Goal: Task Accomplishment & Management: Use online tool/utility

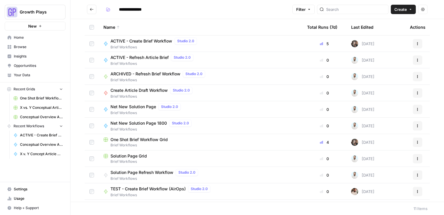
click at [31, 76] on span "Your Data" at bounding box center [38, 75] width 49 height 5
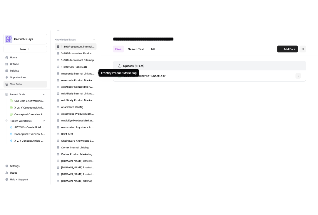
scroll to position [232, 0]
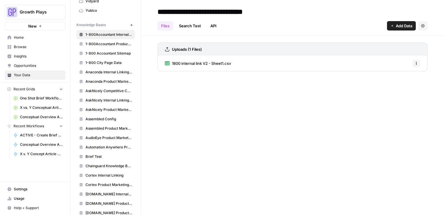
click at [132, 25] on icon "button" at bounding box center [131, 24] width 3 height 3
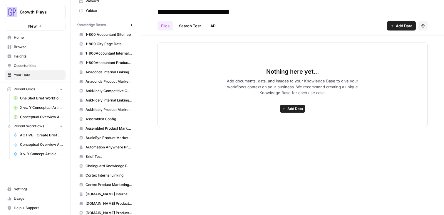
type input "**********"
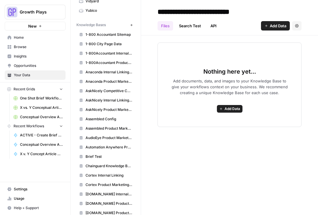
click at [271, 34] on header "**********" at bounding box center [229, 18] width 177 height 36
click at [271, 26] on span "Add Data" at bounding box center [278, 26] width 16 height 6
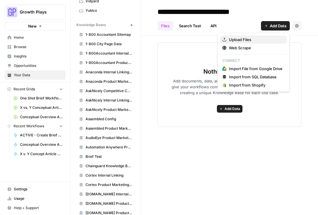
click at [241, 38] on span "Upload Files" at bounding box center [255, 40] width 53 height 6
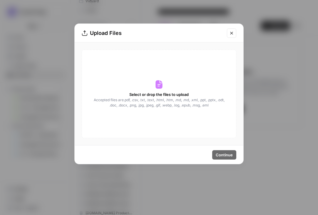
click at [233, 32] on icon "Close modal" at bounding box center [231, 33] width 5 height 5
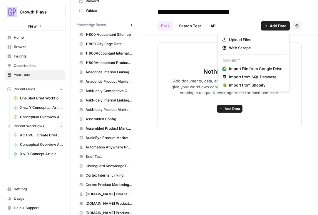
click at [264, 27] on icon "button" at bounding box center [266, 26] width 4 height 4
click at [242, 48] on span "Web Scrape" at bounding box center [255, 48] width 53 height 6
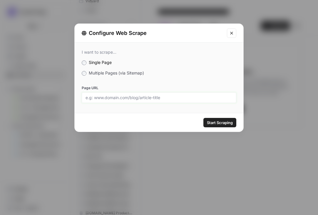
click at [138, 97] on input "Page URL" at bounding box center [158, 97] width 147 height 5
paste input "[URL][DOMAIN_NAME]"
type input "[URL][DOMAIN_NAME]"
click at [210, 122] on span "Start Scraping" at bounding box center [220, 123] width 26 height 6
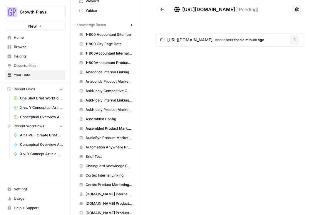
click at [162, 9] on icon "Go back" at bounding box center [162, 9] width 4 height 4
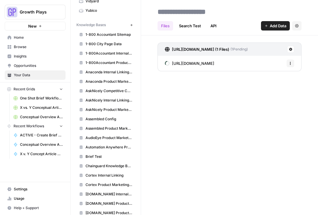
click at [277, 25] on span "Add Data" at bounding box center [278, 26] width 16 height 6
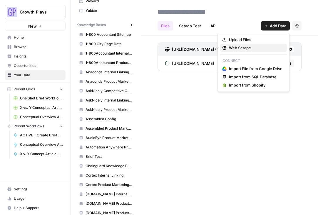
click at [248, 49] on span "Web Scrape" at bounding box center [255, 48] width 53 height 6
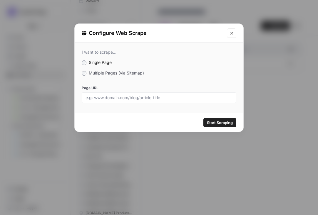
click at [182, 101] on div at bounding box center [159, 97] width 154 height 11
click at [184, 97] on input "Page URL" at bounding box center [158, 97] width 147 height 5
paste input "[URL][DOMAIN_NAME]"
type input "[URL][DOMAIN_NAME]"
click at [213, 121] on span "Start Scraping" at bounding box center [220, 123] width 26 height 6
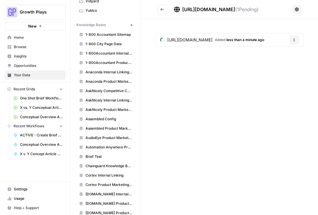
click at [159, 9] on button "Go back" at bounding box center [161, 9] width 9 height 9
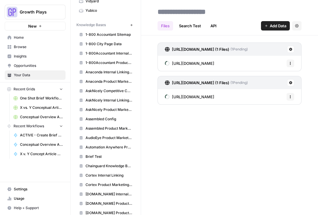
click at [277, 24] on span "Add Data" at bounding box center [278, 26] width 16 height 6
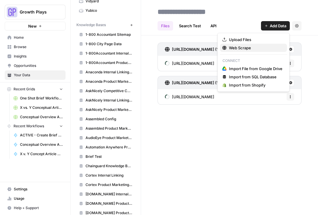
drag, startPoint x: 249, startPoint y: 37, endPoint x: 247, endPoint y: 47, distance: 10.0
click at [247, 47] on div "Upload Files Web Scrape Connect Import File from Google Drive Import from SQL D…" at bounding box center [253, 62] width 72 height 59
click at [247, 47] on span "Web Scrape" at bounding box center [255, 48] width 53 height 6
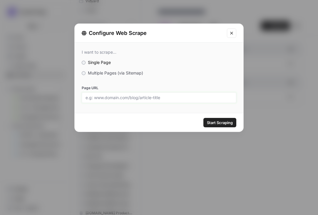
click at [163, 98] on input "Page URL" at bounding box center [158, 97] width 147 height 5
paste input "[URL][DOMAIN_NAME]"
type input "[URL][DOMAIN_NAME]"
click at [216, 121] on span "Start Scraping" at bounding box center [220, 123] width 26 height 6
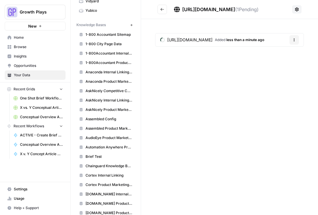
click at [186, 101] on div "[URL][DOMAIN_NAME] ( 1 Pending) [URL][DOMAIN_NAME] Added less than a minute ago…" at bounding box center [229, 107] width 177 height 215
click at [166, 14] on header "[URL][DOMAIN_NAME] ( 1 Pending)" at bounding box center [229, 9] width 177 height 19
click at [165, 14] on button "Go back" at bounding box center [161, 9] width 9 height 9
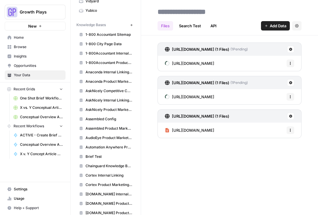
click at [280, 25] on span "Add Data" at bounding box center [278, 26] width 16 height 6
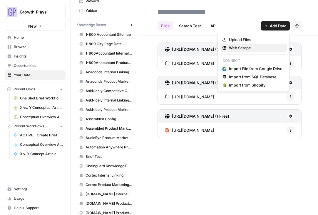
click at [258, 47] on span "Web Scrape" at bounding box center [255, 48] width 53 height 6
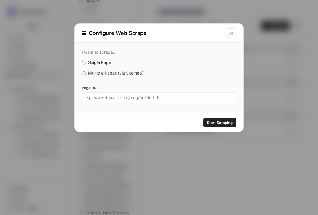
click at [132, 102] on div at bounding box center [159, 97] width 154 height 11
click at [132, 100] on input "Page URL" at bounding box center [158, 97] width 147 height 5
paste input "[URL][DOMAIN_NAME]"
type input "[URL][DOMAIN_NAME]"
click at [228, 125] on span "Start Scraping" at bounding box center [220, 123] width 26 height 6
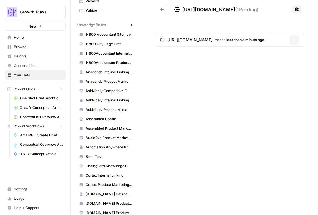
click at [232, 102] on div "[URL][DOMAIN_NAME] ( 1 Pending) [URL][DOMAIN_NAME] Added less than a minute ago…" at bounding box center [229, 107] width 177 height 215
click at [162, 9] on icon "Go back" at bounding box center [162, 9] width 4 height 3
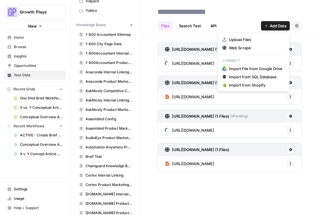
click at [272, 27] on span "Add Data" at bounding box center [278, 26] width 16 height 6
click at [259, 45] on button "Web Scrape" at bounding box center [253, 48] width 67 height 8
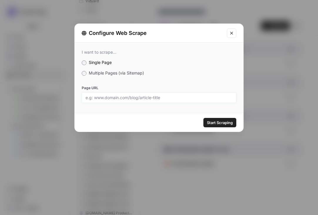
click at [148, 97] on input "Page URL" at bounding box center [158, 97] width 147 height 5
paste input "[URL][DOMAIN_NAME]"
type input "[URL][DOMAIN_NAME]"
click at [215, 121] on span "Start Scraping" at bounding box center [220, 123] width 26 height 6
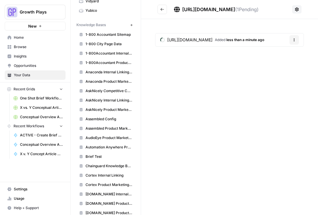
click at [172, 95] on div "[URL][DOMAIN_NAME] ( 1 Pending) [URL][DOMAIN_NAME] Added less than a minute ago…" at bounding box center [229, 107] width 177 height 215
click at [163, 10] on icon "Go back" at bounding box center [162, 9] width 4 height 4
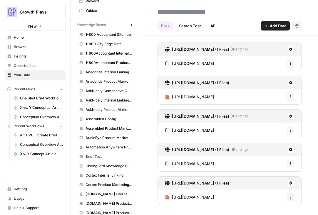
click at [268, 27] on button "Add Data" at bounding box center [275, 25] width 29 height 9
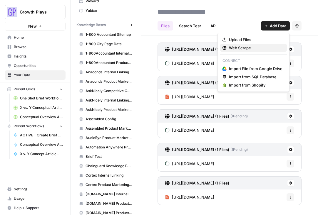
click at [240, 50] on span "Web Scrape" at bounding box center [255, 48] width 53 height 6
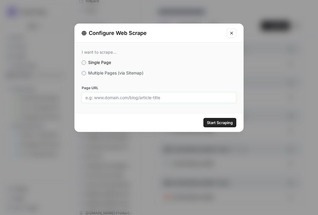
click at [174, 97] on input "Page URL" at bounding box center [158, 97] width 147 height 5
paste input "[URL][DOMAIN_NAME]"
type input "[URL][DOMAIN_NAME]"
click at [230, 121] on span "Start Scraping" at bounding box center [220, 123] width 26 height 6
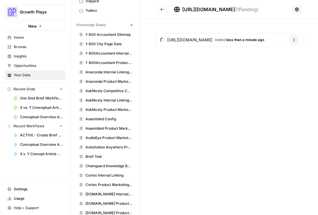
click at [170, 102] on div "[URL][DOMAIN_NAME] ( 1 Pending) [URL][DOMAIN_NAME] Added less than a minute ago…" at bounding box center [229, 107] width 177 height 215
click at [162, 9] on icon "Go back" at bounding box center [162, 9] width 4 height 4
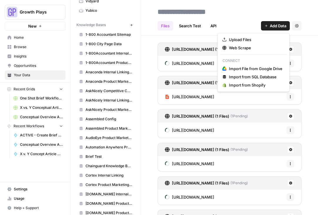
click at [271, 26] on span "Add Data" at bounding box center [278, 26] width 16 height 6
click at [248, 46] on span "Web Scrape" at bounding box center [255, 48] width 53 height 6
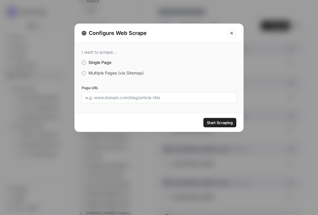
click at [192, 99] on input "Page URL" at bounding box center [158, 97] width 147 height 5
paste input "[URL][DOMAIN_NAME]"
type input "[URL][DOMAIN_NAME]"
click at [227, 123] on span "Start Scraping" at bounding box center [220, 123] width 26 height 6
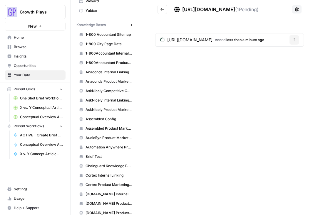
click at [174, 92] on div "[URL][DOMAIN_NAME] ( 1 Pending) [URL][DOMAIN_NAME] Added less than a minute ago…" at bounding box center [229, 107] width 177 height 215
click at [161, 10] on icon "Go back" at bounding box center [162, 9] width 4 height 4
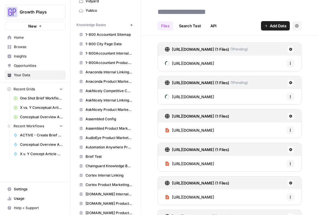
click at [273, 23] on span "Add Data" at bounding box center [278, 26] width 16 height 6
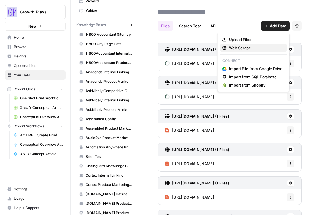
click at [243, 47] on span "Web Scrape" at bounding box center [255, 48] width 53 height 6
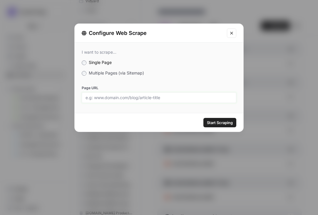
click at [152, 98] on input "Page URL" at bounding box center [158, 97] width 147 height 5
paste input "[URL][DOMAIN_NAME]"
type input "[URL][DOMAIN_NAME]"
click at [218, 122] on span "Start Scraping" at bounding box center [220, 123] width 26 height 6
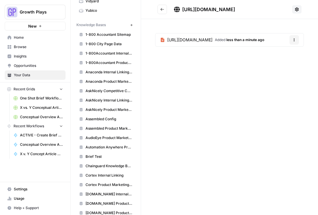
click at [159, 14] on header "[URL][DOMAIN_NAME]" at bounding box center [229, 9] width 177 height 19
click at [159, 10] on button "Go back" at bounding box center [161, 9] width 9 height 9
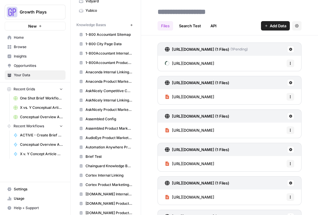
click at [267, 26] on icon "button" at bounding box center [266, 26] width 4 height 4
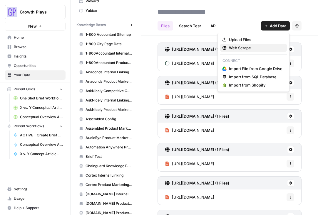
click at [241, 48] on span "Web Scrape" at bounding box center [255, 48] width 53 height 6
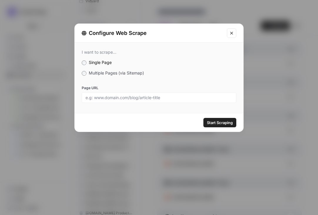
click at [140, 101] on div at bounding box center [159, 97] width 154 height 11
click at [142, 97] on input "Page URL" at bounding box center [158, 97] width 147 height 5
paste input "[URL][DOMAIN_NAME]"
type input "[URL][DOMAIN_NAME]"
click at [225, 127] on button "Start Scraping" at bounding box center [219, 122] width 33 height 9
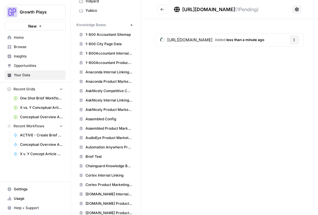
click at [161, 7] on button "Go back" at bounding box center [161, 9] width 9 height 9
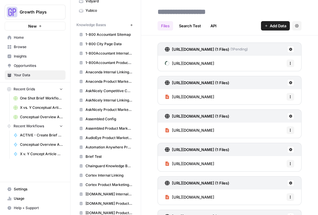
click at [279, 25] on span "Add Data" at bounding box center [278, 26] width 16 height 6
click at [200, 10] on input at bounding box center [202, 12] width 94 height 12
type input "**********"
click at [232, 34] on header "**********" at bounding box center [229, 18] width 177 height 36
click at [195, 28] on link "Search Test" at bounding box center [189, 25] width 29 height 9
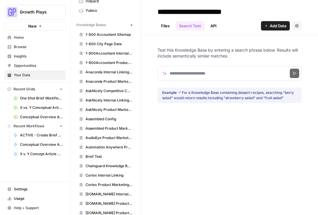
click at [216, 27] on link "API" at bounding box center [213, 25] width 13 height 9
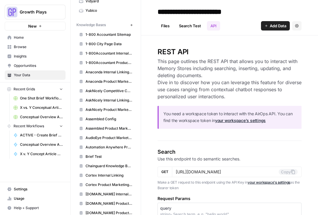
click at [165, 27] on link "Files" at bounding box center [165, 25] width 16 height 9
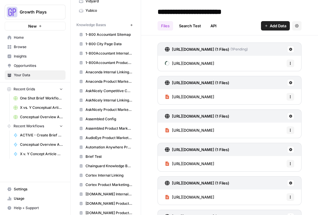
click at [270, 27] on span "Add Data" at bounding box center [278, 26] width 16 height 6
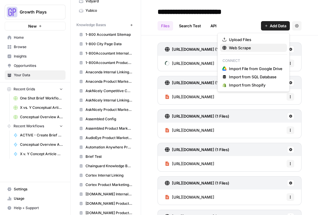
click at [249, 48] on span "Web Scrape" at bounding box center [255, 48] width 53 height 6
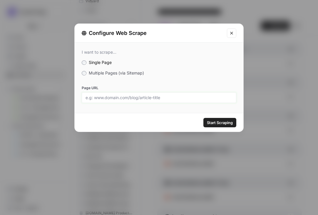
click at [118, 100] on input "Page URL" at bounding box center [158, 97] width 147 height 5
paste input "Unleash Tggl Flagsmith - ADD [DOMAIN_NAME] Optimizely Jira Service Management […"
type input "Unleash Tggl Flagsmith - ADD [DOMAIN_NAME] Optimizely Jira Service Management […"
paste input "[URL][DOMAIN_NAME]"
type input "[URL][DOMAIN_NAME]"
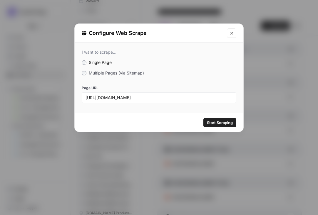
click at [217, 124] on span "Start Scraping" at bounding box center [220, 123] width 26 height 6
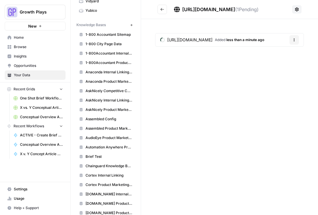
click at [163, 9] on icon "Go back" at bounding box center [162, 9] width 4 height 4
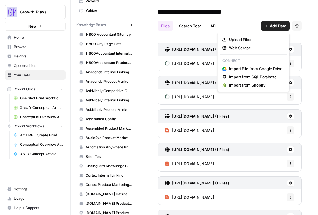
click at [277, 28] on span "Add Data" at bounding box center [278, 26] width 16 height 6
click at [239, 48] on span "Web Scrape" at bounding box center [255, 48] width 53 height 6
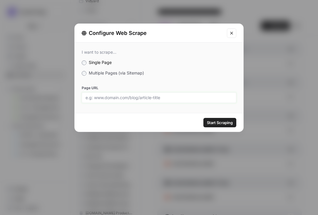
click at [199, 97] on input "Page URL" at bounding box center [158, 97] width 147 height 5
paste input "[URL][DOMAIN_NAME]"
type input "[URL][DOMAIN_NAME]"
click at [217, 122] on span "Start Scraping" at bounding box center [220, 123] width 26 height 6
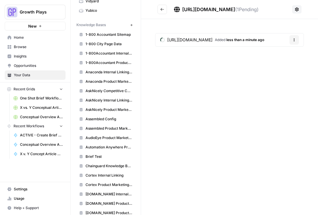
click at [162, 11] on icon "Go back" at bounding box center [162, 9] width 4 height 4
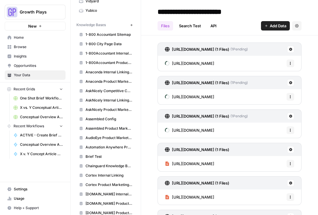
click at [271, 26] on span "Add Data" at bounding box center [278, 26] width 16 height 6
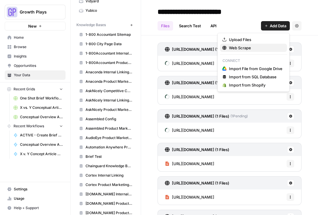
click at [242, 46] on span "Web Scrape" at bounding box center [255, 48] width 53 height 6
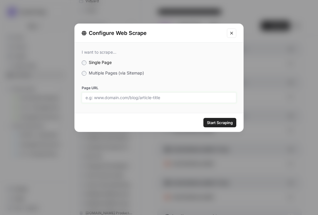
click at [182, 95] on input "Page URL" at bounding box center [158, 97] width 147 height 5
paste input "[URL][DOMAIN_NAME]"
type input "[URL][DOMAIN_NAME]"
click at [215, 122] on span "Start Scraping" at bounding box center [220, 123] width 26 height 6
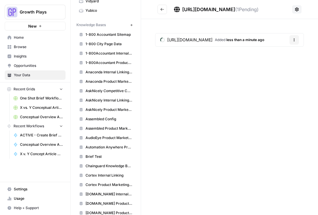
click at [162, 11] on icon "Go back" at bounding box center [162, 9] width 4 height 4
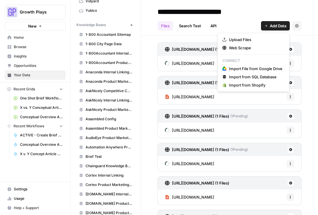
click at [273, 28] on span "Add Data" at bounding box center [278, 26] width 16 height 6
click at [258, 46] on span "Web Scrape" at bounding box center [255, 48] width 53 height 6
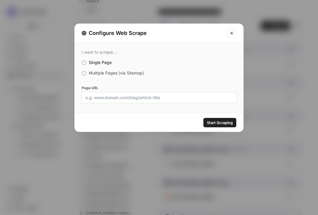
click at [195, 98] on input "Page URL" at bounding box center [158, 97] width 147 height 5
paste input "[URL][DOMAIN_NAME]"
type input "[URL][DOMAIN_NAME]"
click at [224, 121] on span "Start Scraping" at bounding box center [220, 123] width 26 height 6
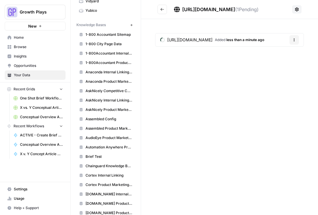
click at [163, 10] on icon "Go back" at bounding box center [162, 9] width 4 height 4
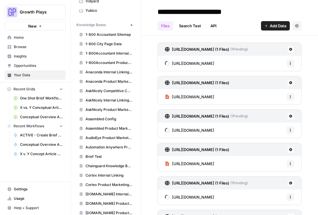
click at [270, 25] on span "Add Data" at bounding box center [278, 26] width 16 height 6
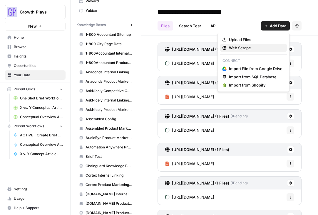
click at [247, 49] on span "Web Scrape" at bounding box center [255, 48] width 53 height 6
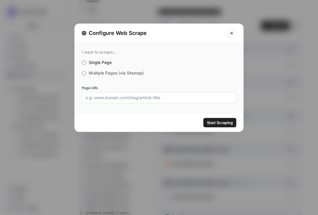
click at [161, 96] on input "Page URL" at bounding box center [158, 97] width 147 height 5
paste input "[URL][DOMAIN_NAME]"
type input "[URL][DOMAIN_NAME]"
click at [223, 124] on span "Start Scraping" at bounding box center [220, 123] width 26 height 6
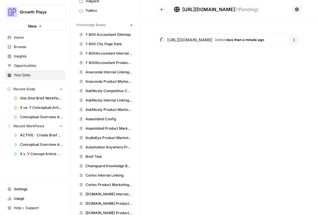
click at [164, 8] on button "Go back" at bounding box center [161, 9] width 9 height 9
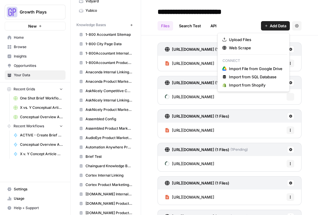
click at [275, 25] on span "Add Data" at bounding box center [278, 26] width 16 height 6
click at [242, 48] on span "Web Scrape" at bounding box center [255, 48] width 53 height 6
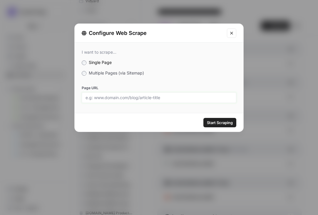
click at [150, 97] on input "Page URL" at bounding box center [158, 97] width 147 height 5
paste input "[URL][DOMAIN_NAME]"
type input "[URL][DOMAIN_NAME]"
click at [214, 124] on span "Start Scraping" at bounding box center [220, 123] width 26 height 6
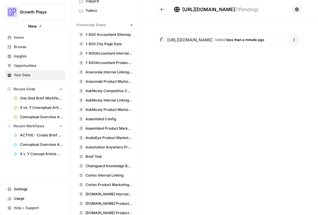
click at [162, 9] on icon "Go back" at bounding box center [162, 9] width 4 height 4
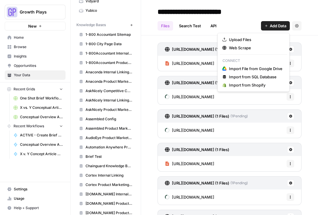
click at [270, 25] on span "Add Data" at bounding box center [278, 26] width 16 height 6
click at [260, 48] on span "Web Scrape" at bounding box center [255, 48] width 53 height 6
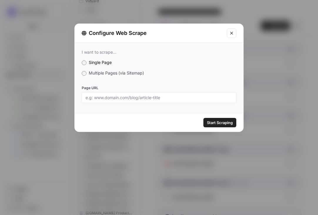
click at [170, 99] on input "Page URL" at bounding box center [158, 97] width 147 height 5
paste input "[URL][DOMAIN_NAME]"
type input "[URL][DOMAIN_NAME]"
click at [208, 123] on span "Start Scraping" at bounding box center [220, 123] width 26 height 6
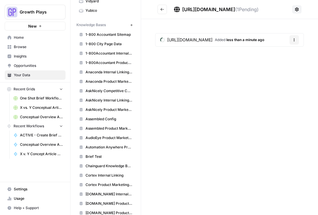
click at [163, 10] on icon "Go back" at bounding box center [162, 9] width 4 height 4
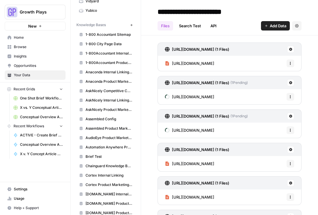
click at [268, 27] on button "Add Data" at bounding box center [275, 25] width 29 height 9
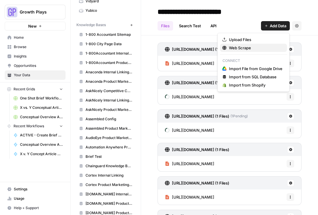
click at [252, 46] on span "Web Scrape" at bounding box center [255, 48] width 53 height 6
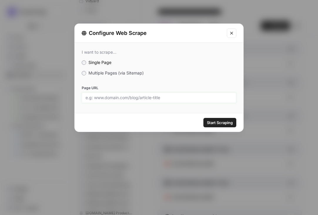
click at [149, 95] on input "Page URL" at bounding box center [158, 97] width 147 height 5
paste input "[URL][DOMAIN_NAME]"
type input "[URL][DOMAIN_NAME]"
click at [223, 122] on span "Start Scraping" at bounding box center [220, 123] width 26 height 6
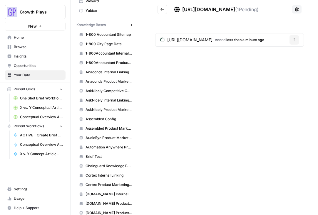
click at [164, 9] on button "Go back" at bounding box center [161, 9] width 9 height 9
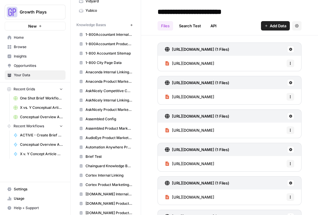
click at [268, 25] on button "Add Data" at bounding box center [275, 25] width 29 height 9
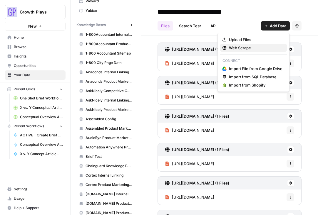
click at [248, 45] on span "Web Scrape" at bounding box center [255, 48] width 53 height 6
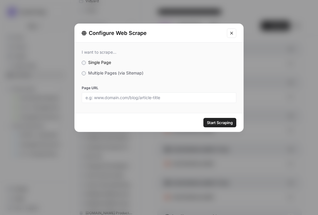
click at [130, 100] on div at bounding box center [159, 97] width 154 height 11
click at [131, 98] on input "Page URL" at bounding box center [158, 97] width 147 height 5
paste input "[URL][DOMAIN_NAME]"
type input "[URL][DOMAIN_NAME]"
click at [231, 124] on span "Start Scraping" at bounding box center [220, 123] width 26 height 6
